Goal: Navigation & Orientation: Find specific page/section

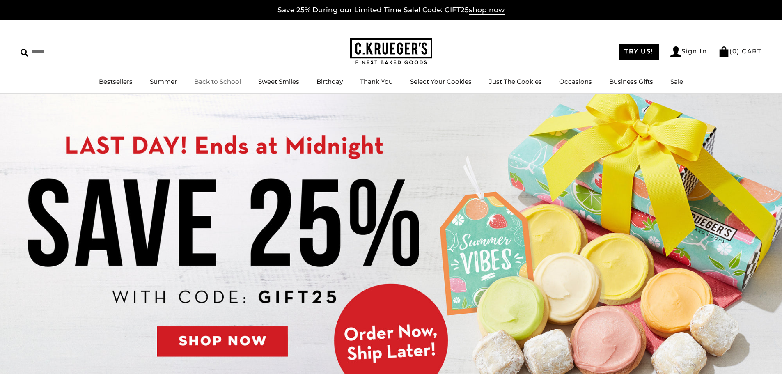
click at [228, 82] on link "Back to School" at bounding box center [217, 82] width 47 height 8
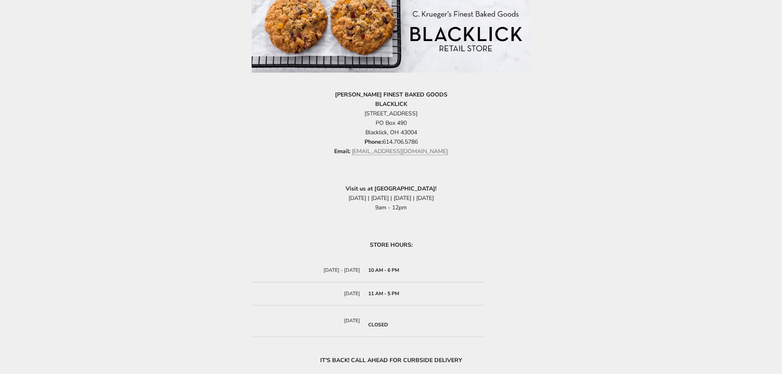
drag, startPoint x: 83, startPoint y: 242, endPoint x: 84, endPoint y: 279, distance: 36.5
click at [83, 243] on div "Blacklick Store C.KRUEGER'S FINEST BAKED GOODS BLACKLICK 6845 Commerce Court Dr…" at bounding box center [391, 155] width 782 height 457
click at [654, 243] on div "Blacklick Store C.KRUEGER'S FINEST BAKED GOODS BLACKLICK 6845 Commerce Court Dr…" at bounding box center [391, 155] width 782 height 457
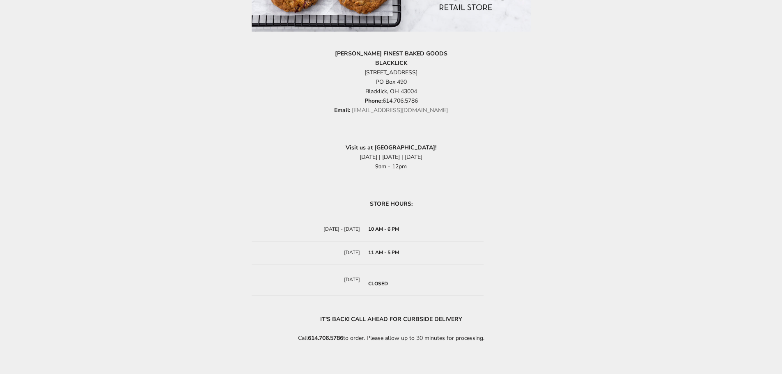
click at [612, 229] on div "Blacklick Store C.KRUEGER'S FINEST BAKED GOODS BLACKLICK 6845 Commerce Court Dr…" at bounding box center [391, 114] width 782 height 457
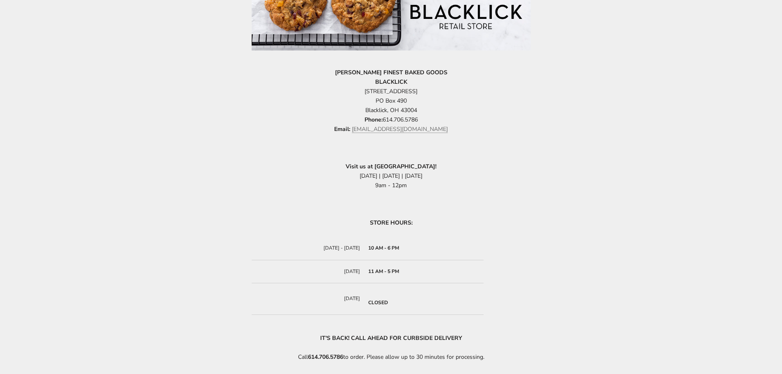
scroll to position [123, 0]
